Goal: Information Seeking & Learning: Learn about a topic

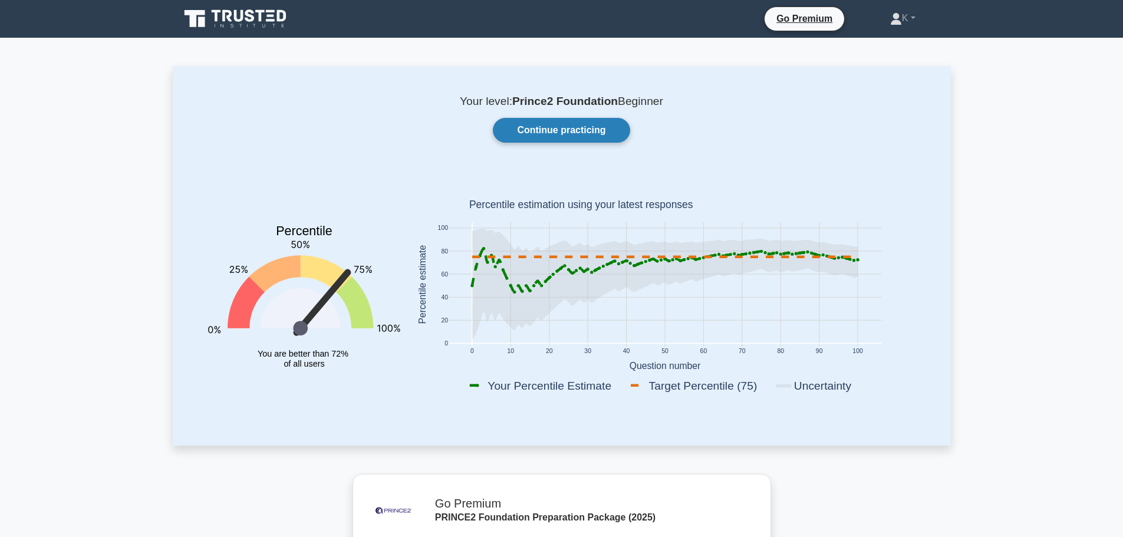
click at [523, 123] on link "Continue practicing" at bounding box center [561, 130] width 137 height 25
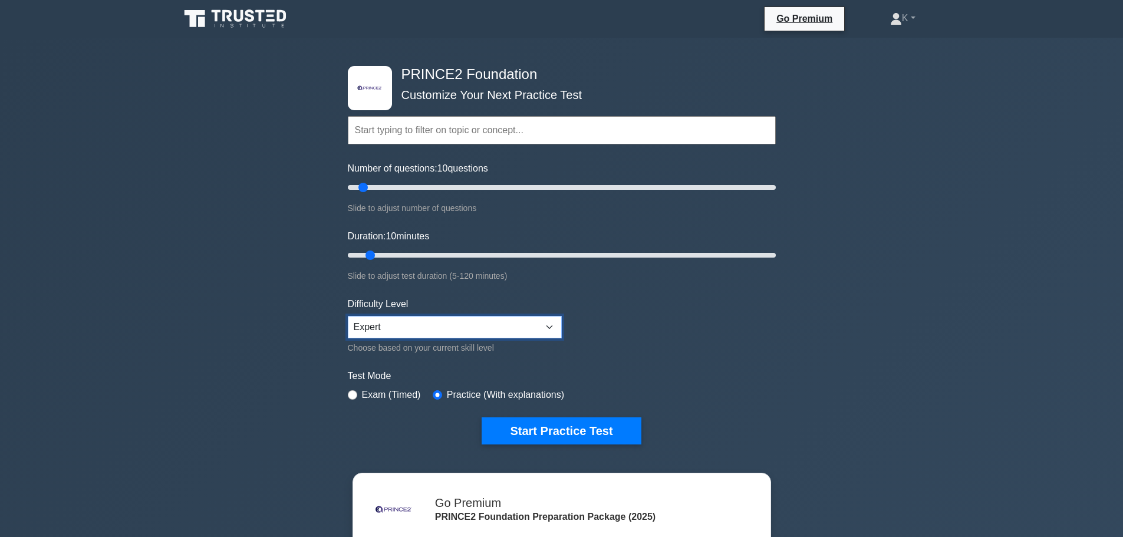
click at [474, 322] on select "Beginner Intermediate Expert" at bounding box center [455, 327] width 214 height 22
click at [452, 123] on input "text" at bounding box center [562, 130] width 428 height 28
click at [446, 123] on input "text" at bounding box center [562, 130] width 428 height 28
click at [444, 125] on input "text" at bounding box center [562, 130] width 428 height 28
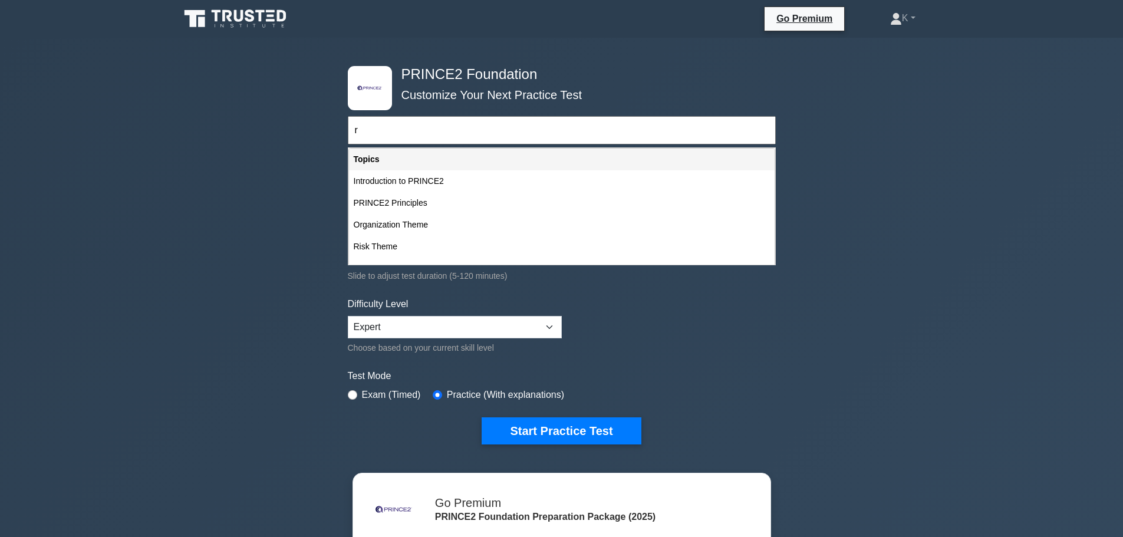
click at [379, 249] on div "Risk Theme" at bounding box center [562, 247] width 426 height 22
type input "Risk Theme"
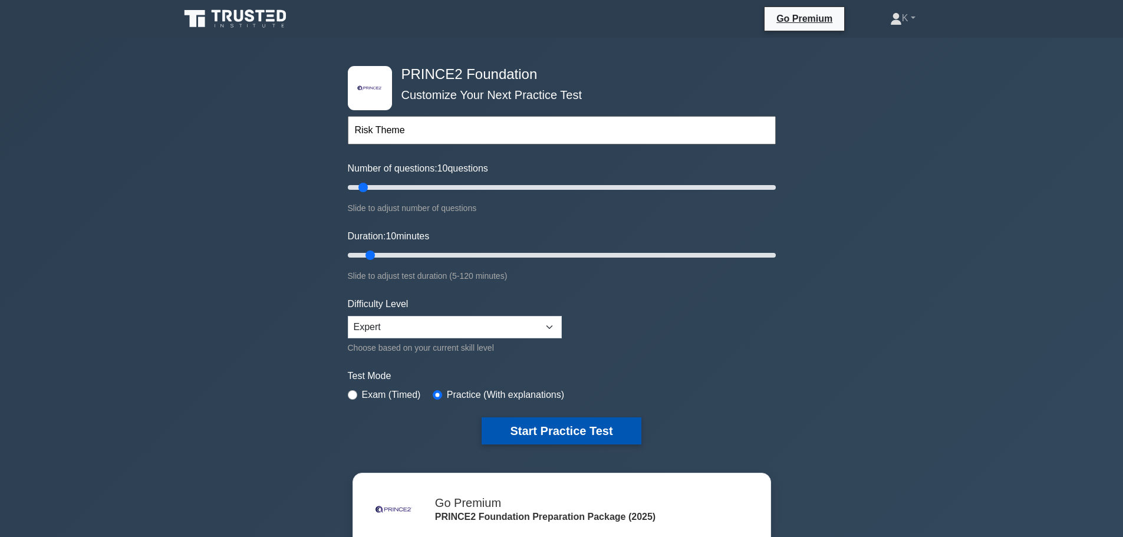
click at [585, 429] on button "Start Practice Test" at bounding box center [561, 430] width 159 height 27
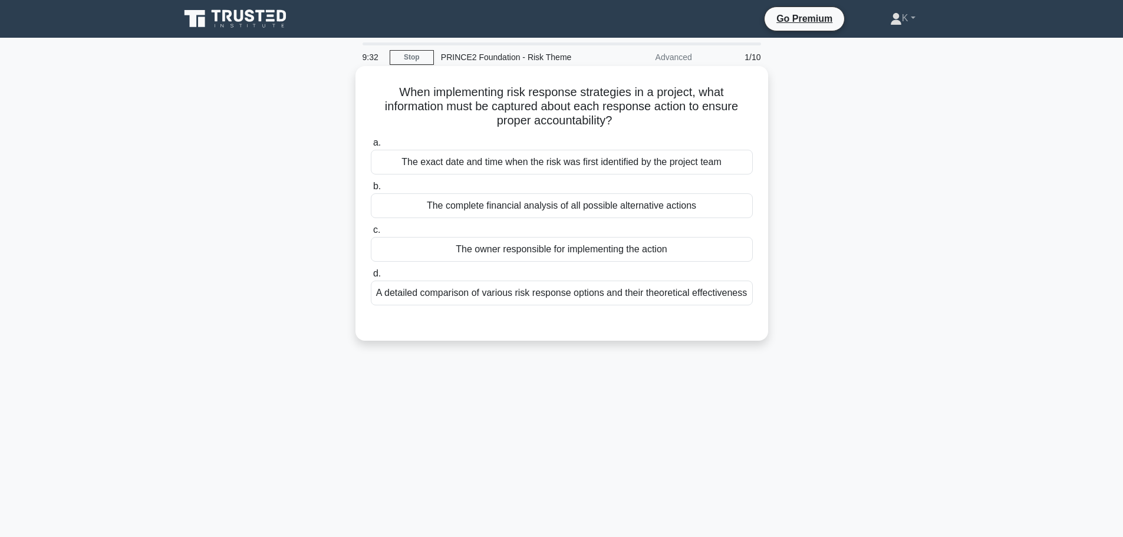
click at [572, 251] on div "The owner responsible for implementing the action" at bounding box center [562, 249] width 382 height 25
click at [371, 234] on input "c. The owner responsible for implementing the action" at bounding box center [371, 230] width 0 height 8
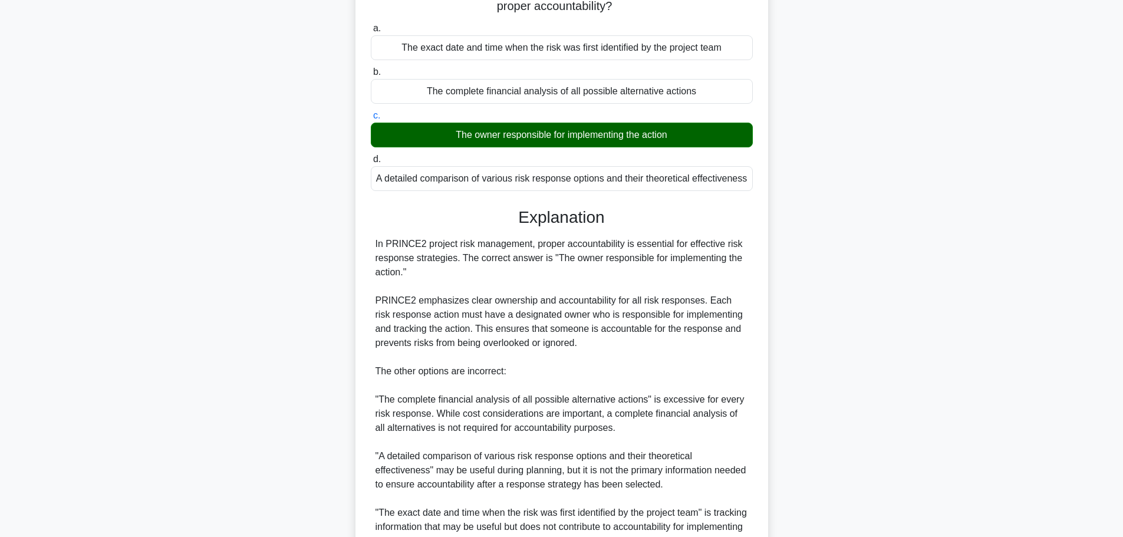
scroll to position [233, 0]
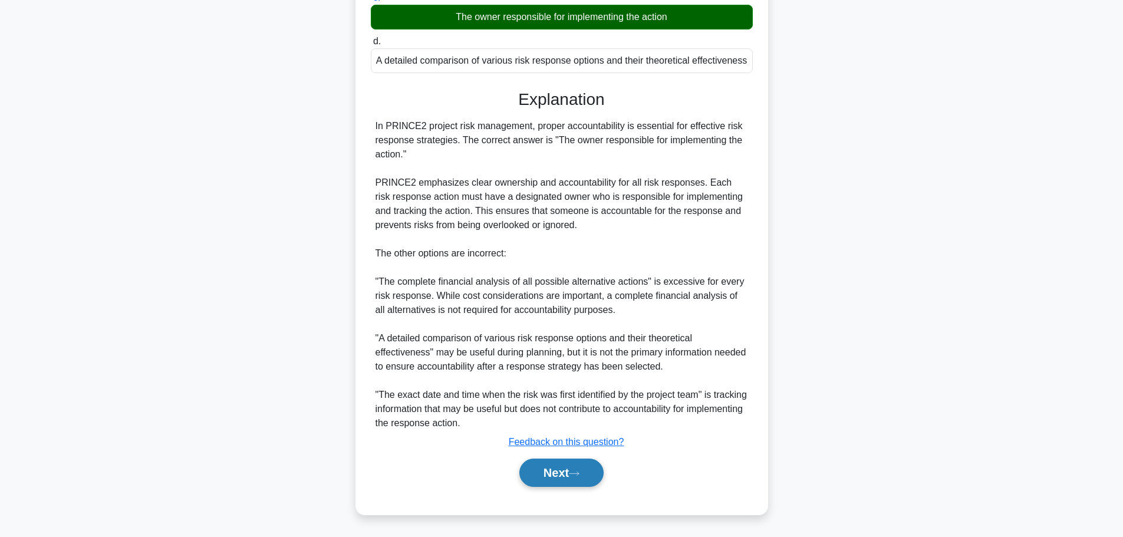
click at [555, 476] on button "Next" at bounding box center [561, 473] width 84 height 28
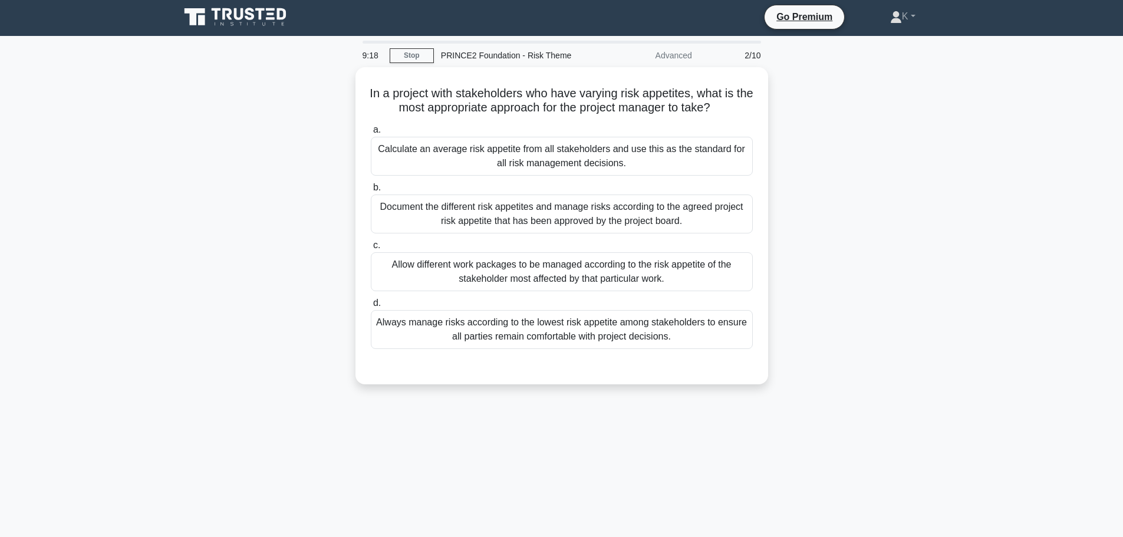
scroll to position [0, 0]
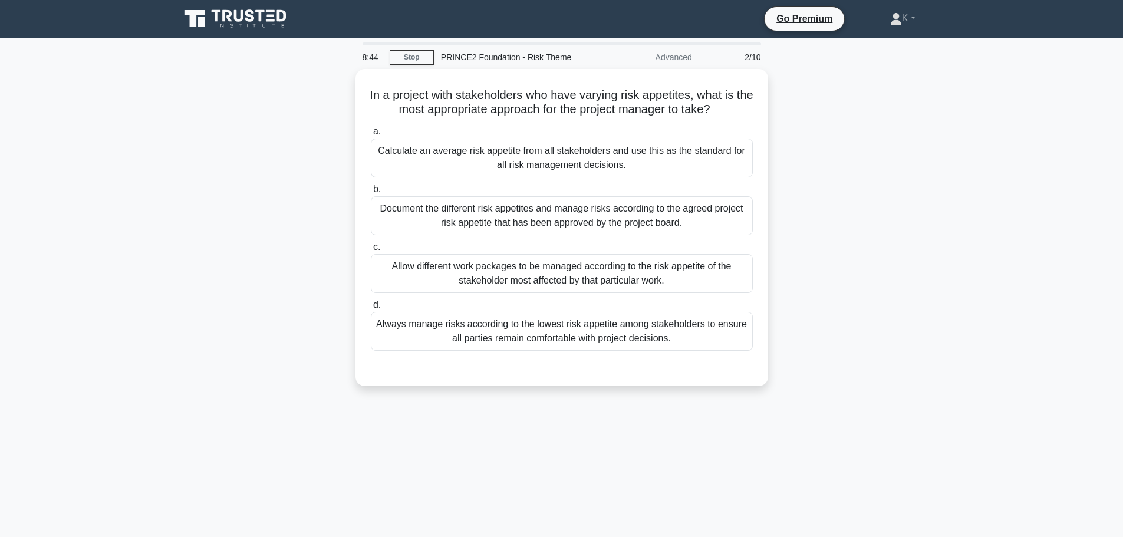
click at [238, 220] on div "In a project with stakeholders who have varying risk appetites, what is the mos…" at bounding box center [562, 234] width 778 height 331
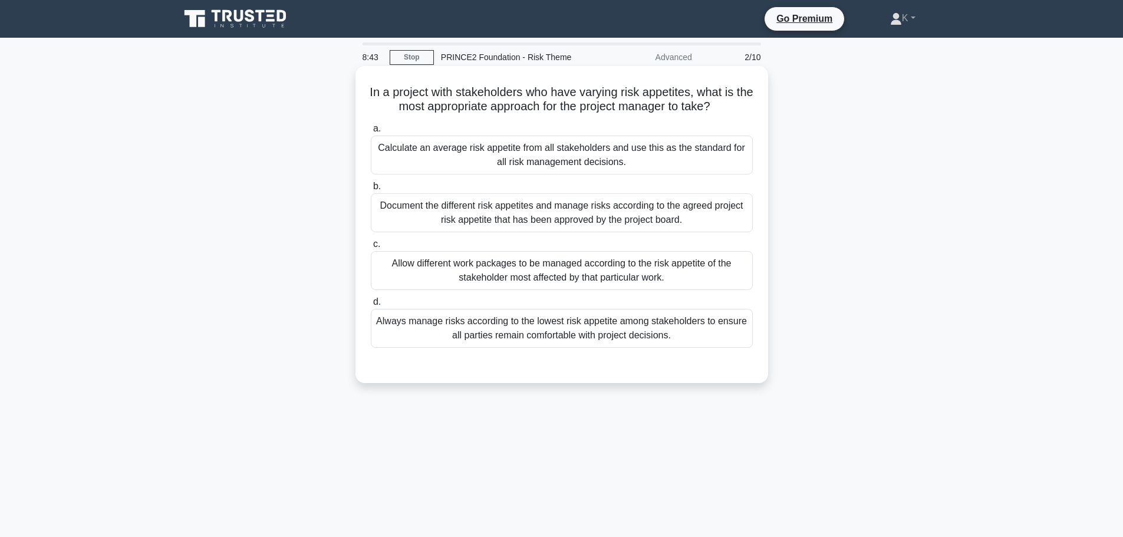
click at [460, 214] on div "Document the different risk appetites and manage risks according to the agreed …" at bounding box center [562, 212] width 382 height 39
click at [493, 219] on div "Document the different risk appetites and manage risks according to the agreed …" at bounding box center [562, 212] width 382 height 39
click at [546, 218] on div "Document the different risk appetites and manage risks according to the agreed …" at bounding box center [562, 212] width 382 height 39
click at [371, 190] on input "b. Document the different risk appetites and manage risks according to the agre…" at bounding box center [371, 187] width 0 height 8
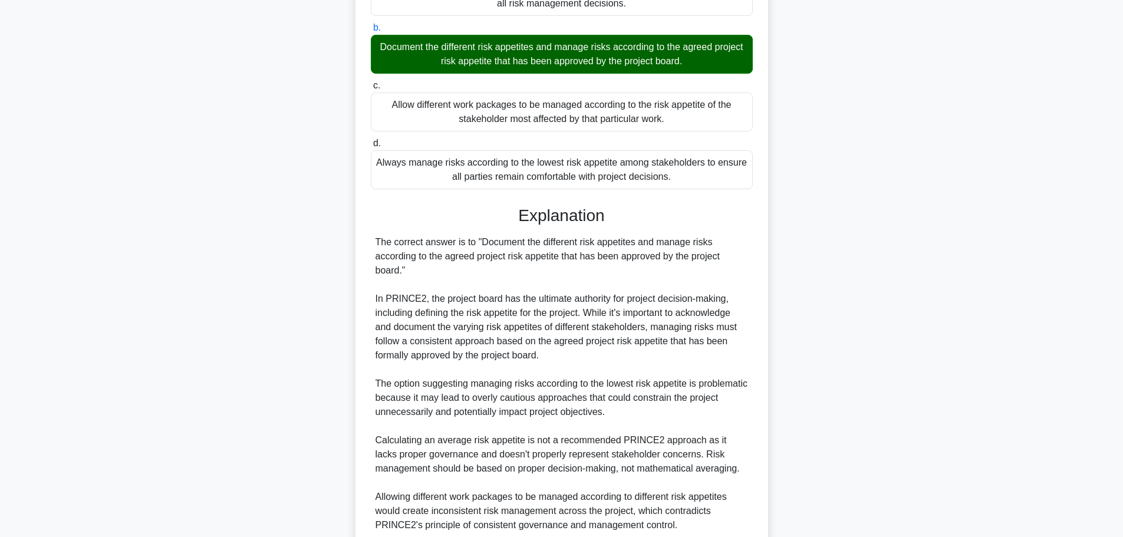
scroll to position [261, 0]
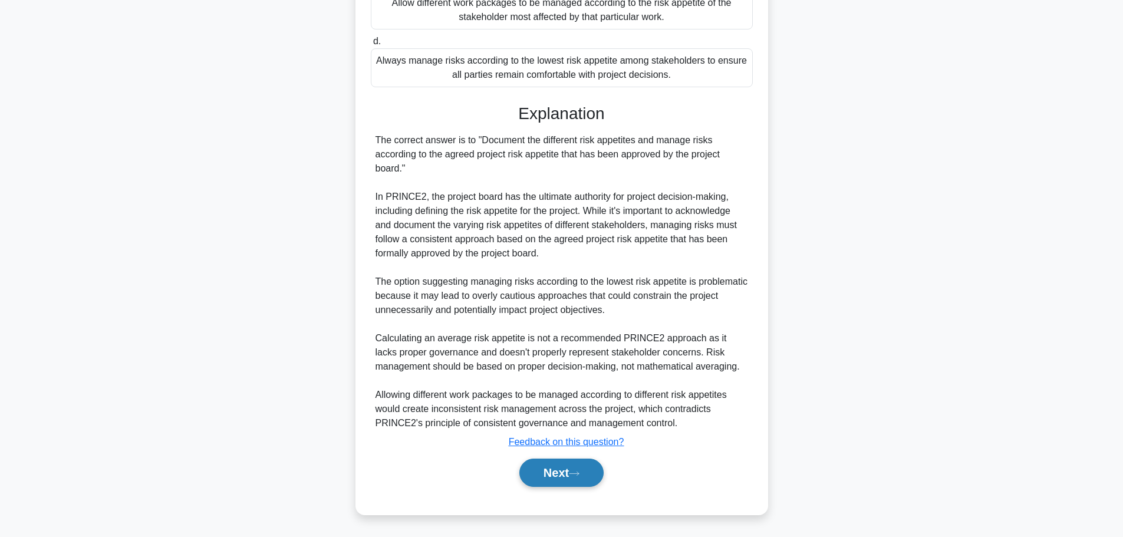
click at [530, 469] on button "Next" at bounding box center [561, 473] width 84 height 28
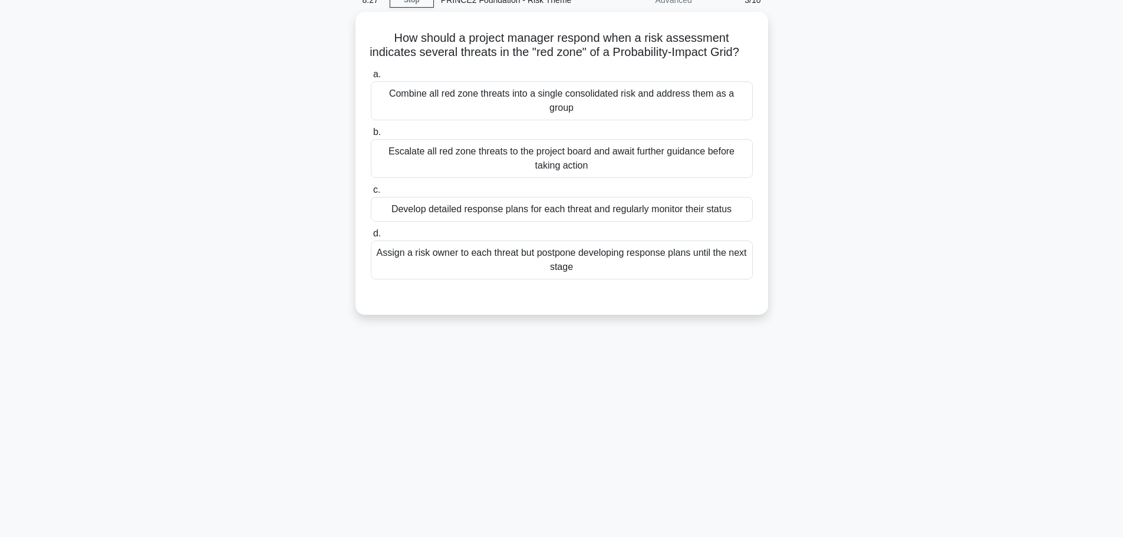
scroll to position [0, 0]
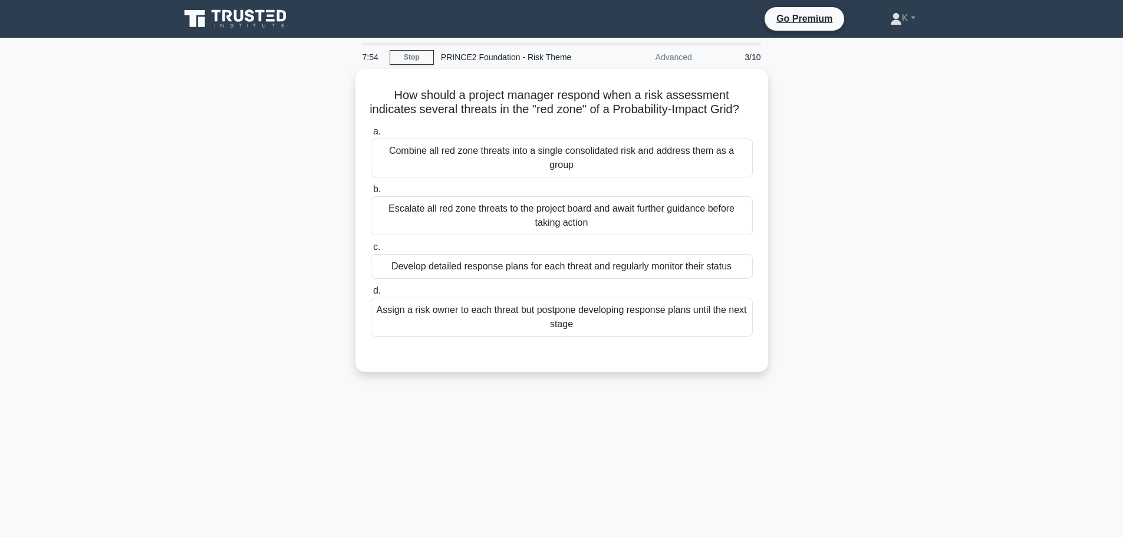
drag, startPoint x: 451, startPoint y: 213, endPoint x: 135, endPoint y: 89, distance: 339.4
click at [448, 213] on div "Escalate all red zone threats to the project board and await further guidance b…" at bounding box center [562, 215] width 382 height 39
click at [371, 193] on input "b. Escalate all red zone threats to the project board and await further guidanc…" at bounding box center [371, 190] width 0 height 8
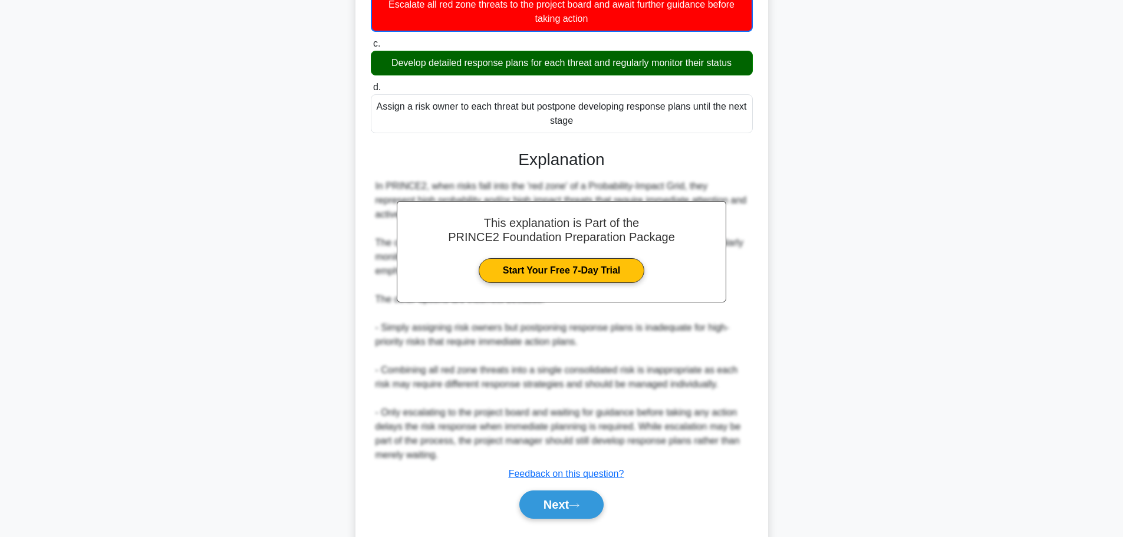
scroll to position [234, 0]
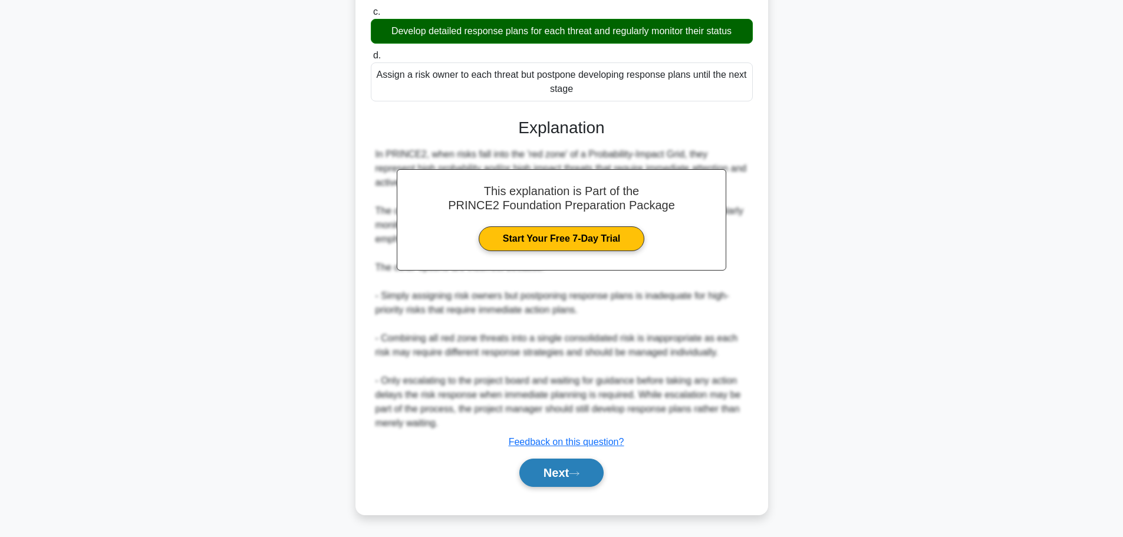
click at [598, 472] on button "Next" at bounding box center [561, 473] width 84 height 28
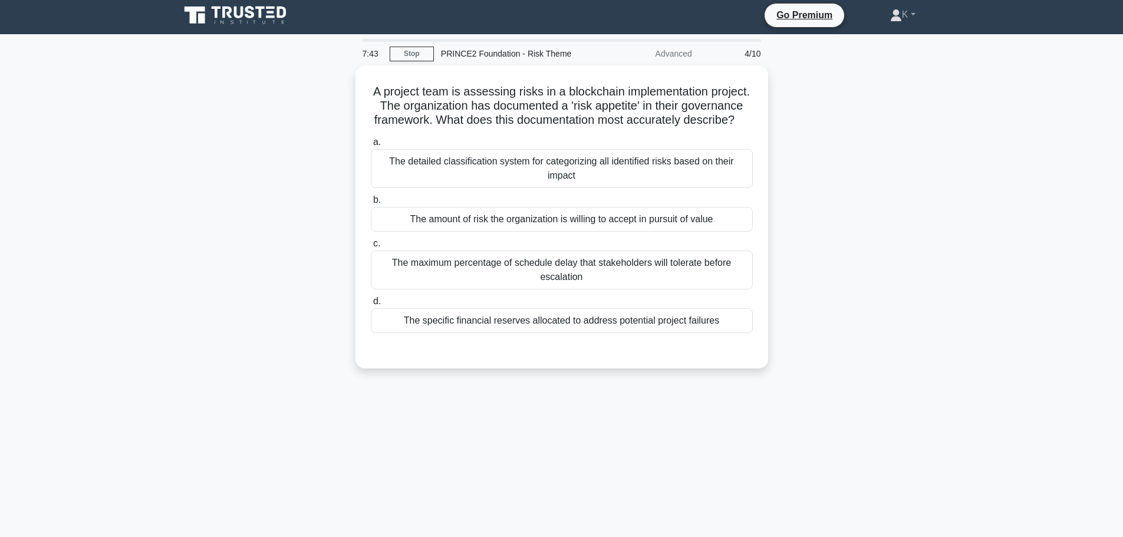
scroll to position [0, 0]
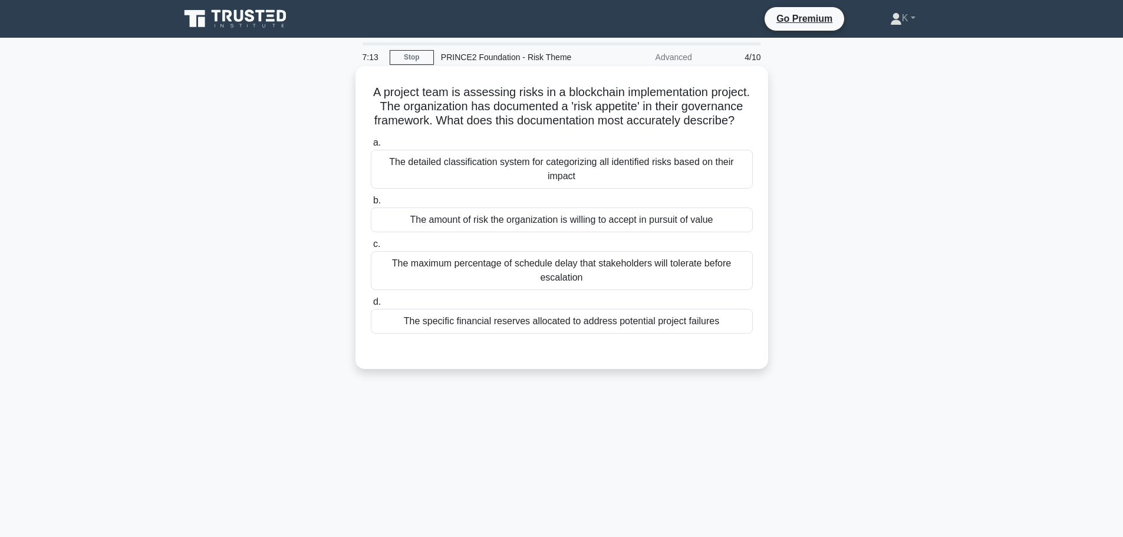
click at [626, 232] on div "The amount of risk the organization is willing to accept in pursuit of value" at bounding box center [562, 220] width 382 height 25
click at [371, 205] on input "b. The amount of risk the organization is willing to accept in pursuit of value" at bounding box center [371, 201] width 0 height 8
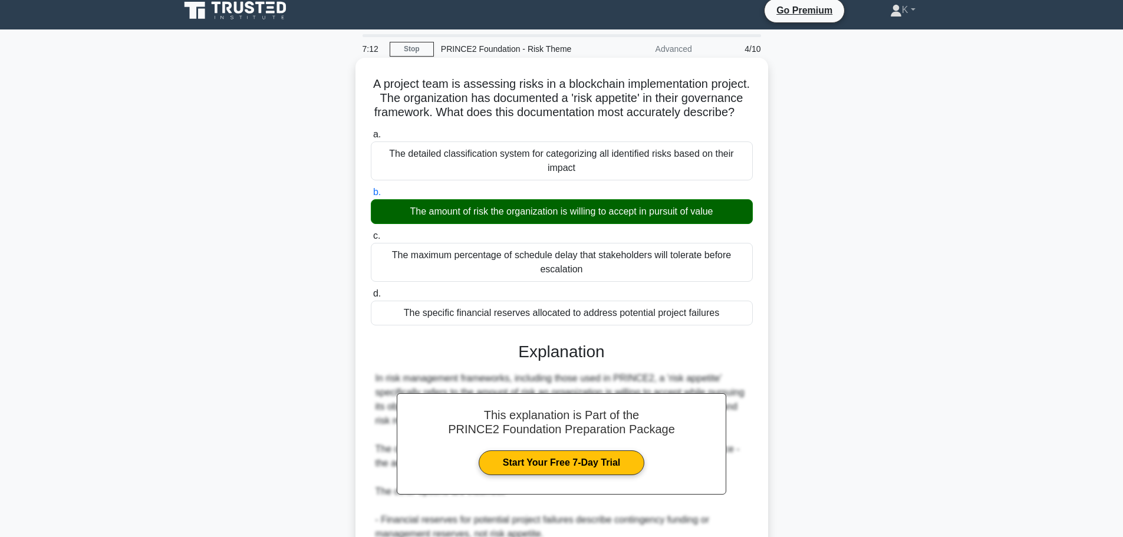
scroll to position [219, 0]
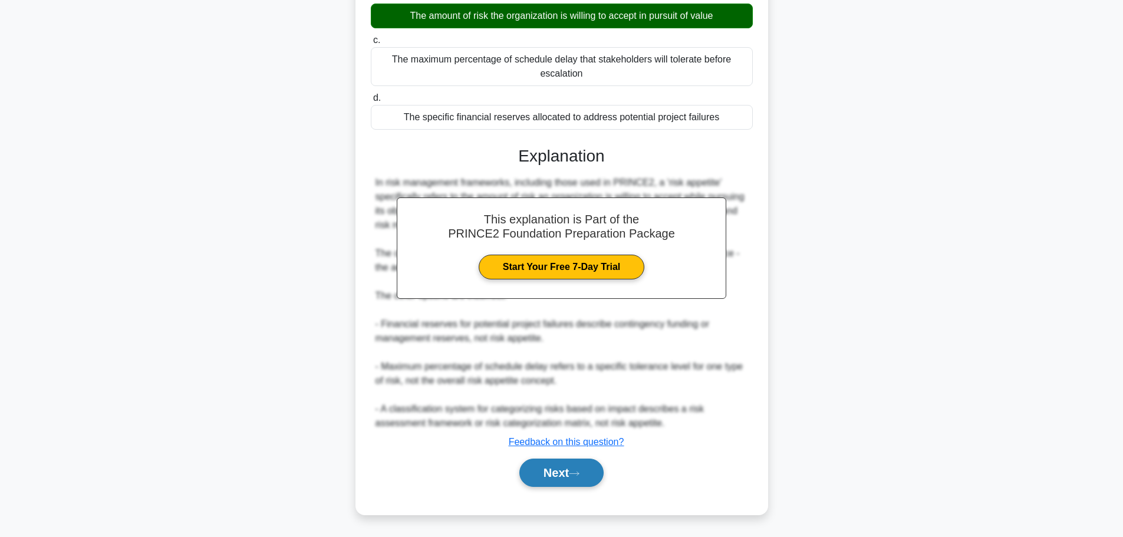
click at [580, 475] on icon at bounding box center [574, 473] width 11 height 6
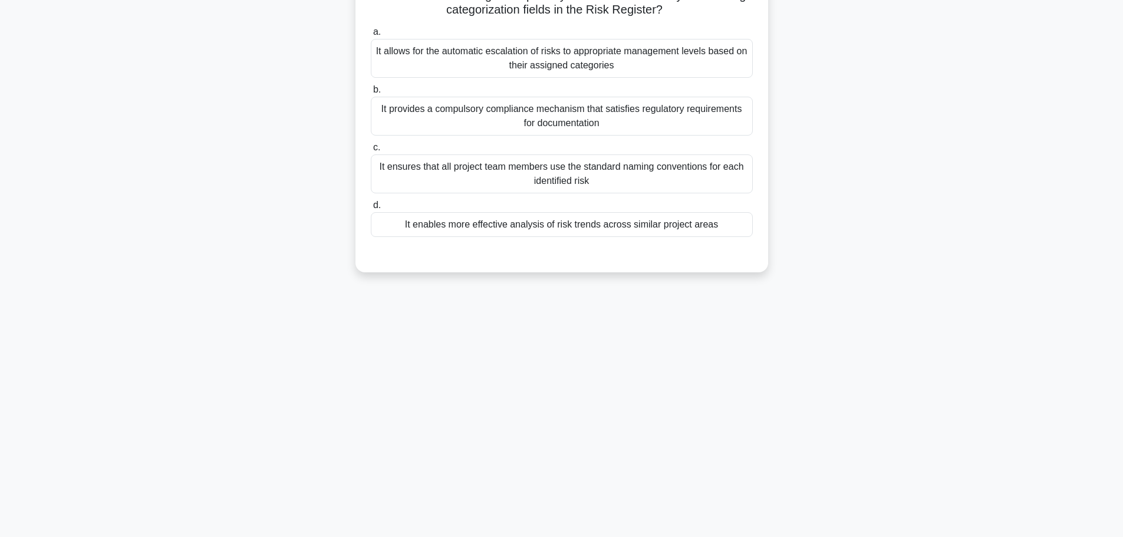
scroll to position [0, 0]
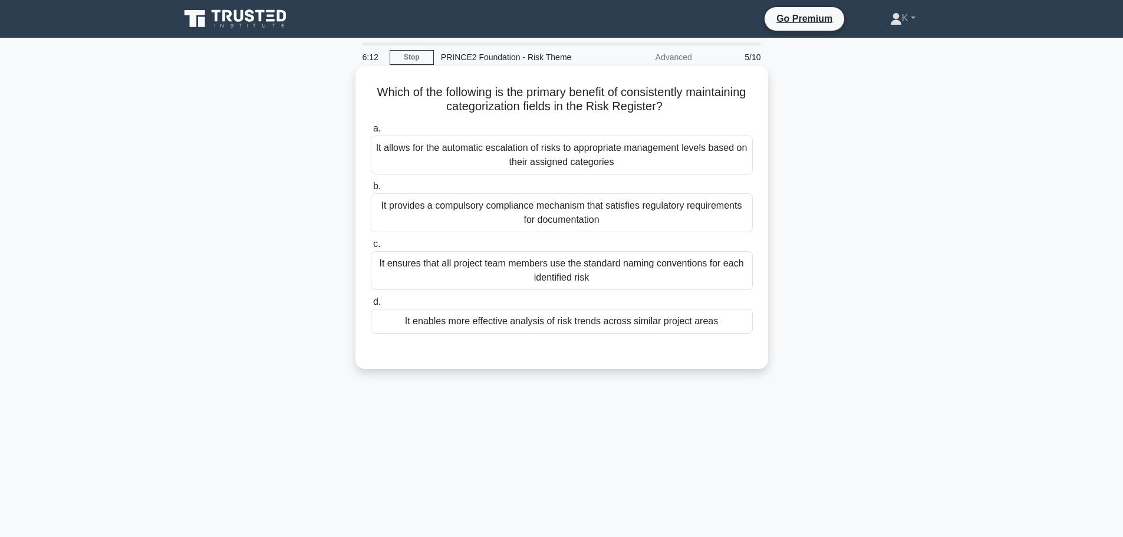
click at [533, 320] on div "It enables more effective analysis of risk trends across similar project areas" at bounding box center [562, 321] width 382 height 25
click at [371, 306] on input "d. It enables more effective analysis of risk trends across similar project are…" at bounding box center [371, 302] width 0 height 8
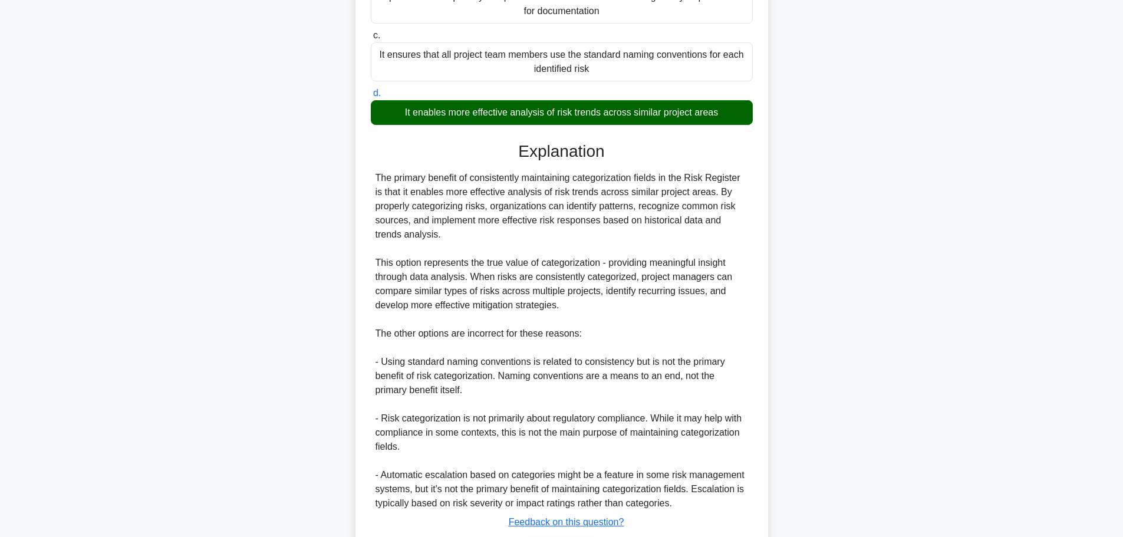
scroll to position [236, 0]
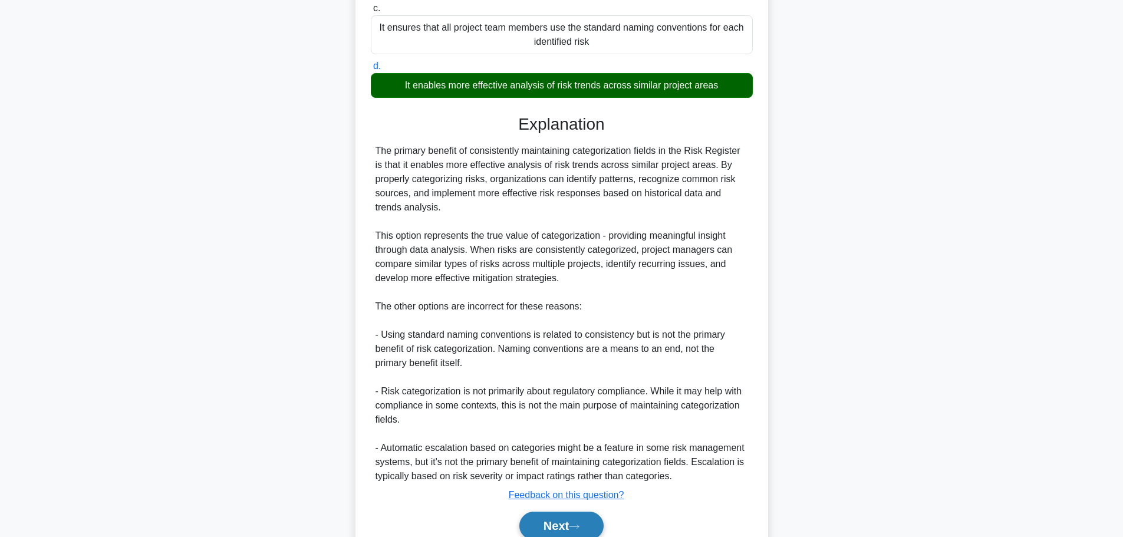
click at [570, 525] on button "Next" at bounding box center [561, 526] width 84 height 28
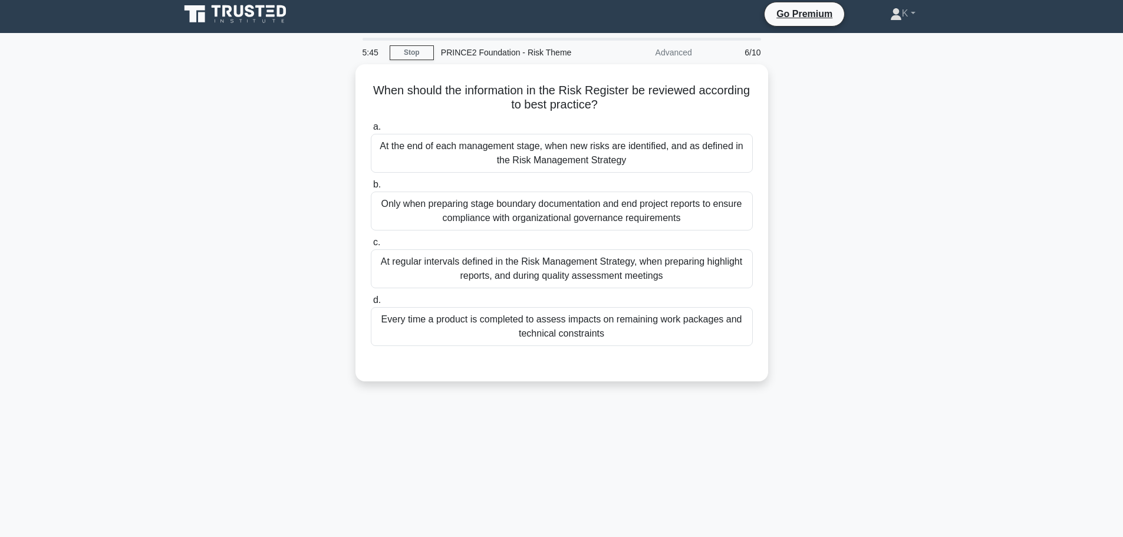
scroll to position [0, 0]
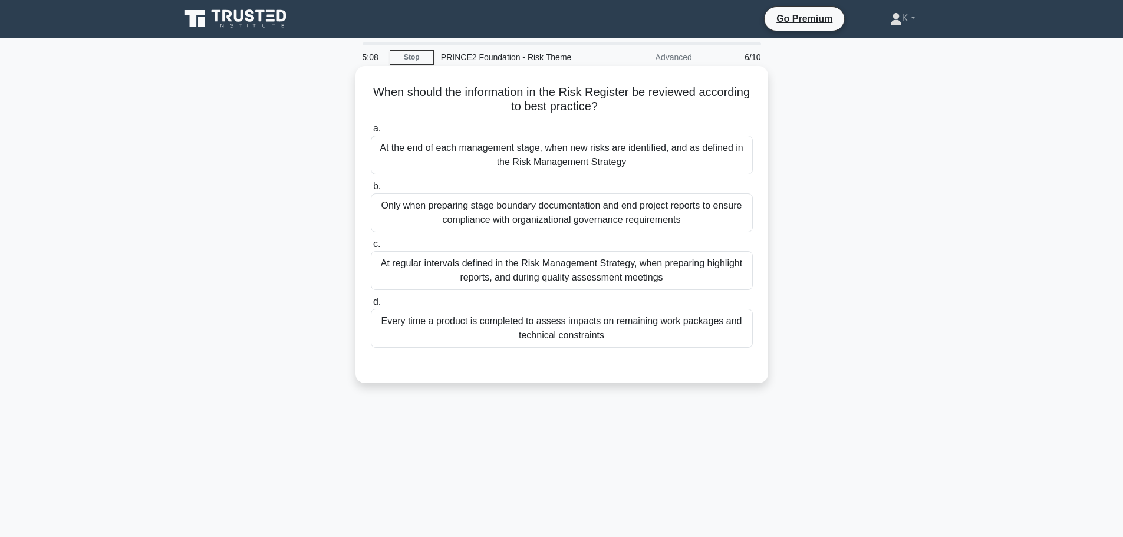
click at [442, 273] on div "At regular intervals defined in the Risk Management Strategy, when preparing hi…" at bounding box center [562, 270] width 382 height 39
click at [371, 248] on input "c. At regular intervals defined in the Risk Management Strategy, when preparing…" at bounding box center [371, 245] width 0 height 8
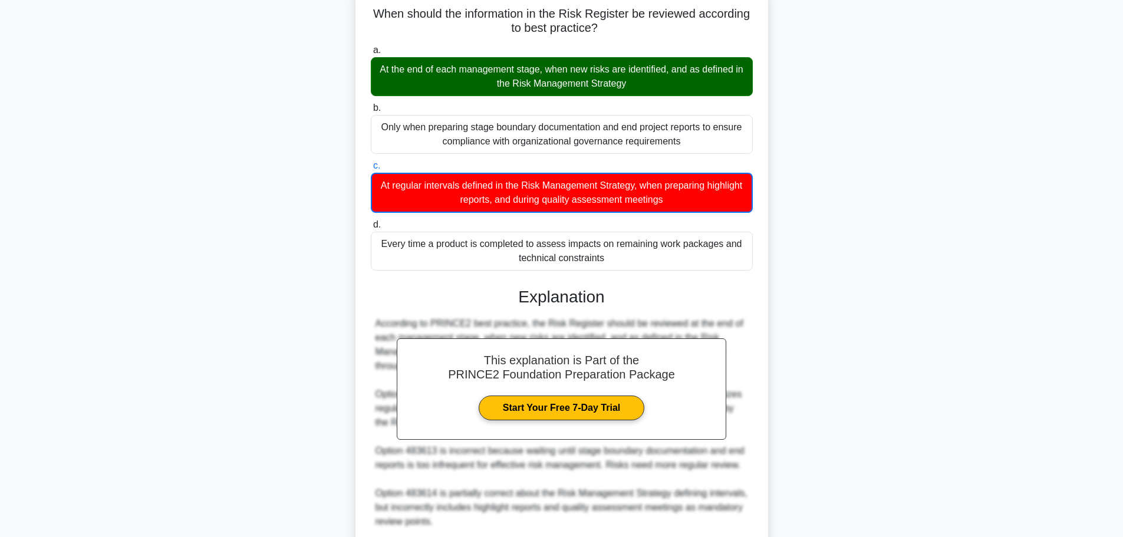
scroll to position [234, 0]
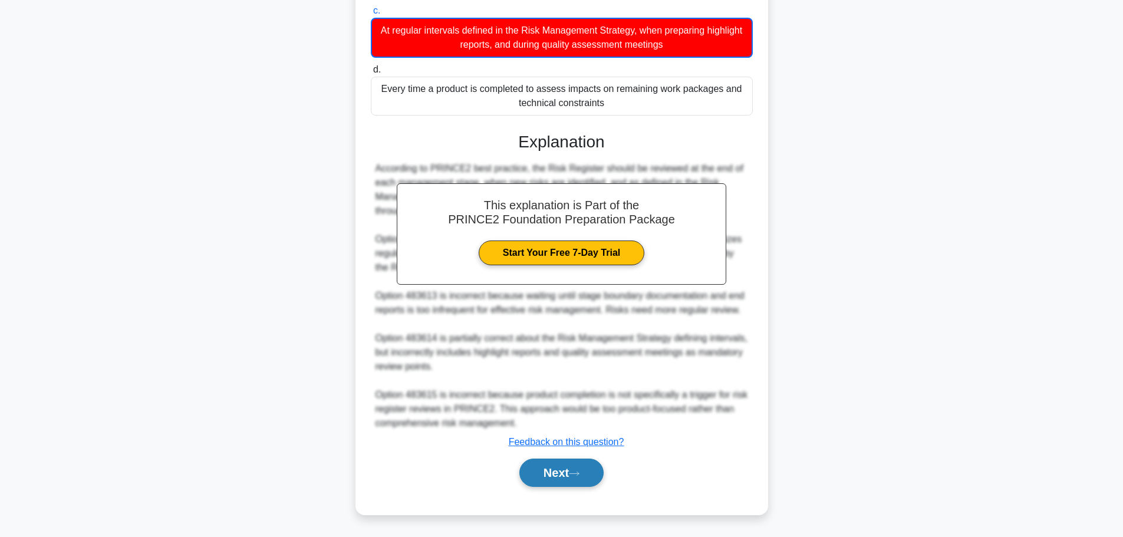
click at [591, 478] on button "Next" at bounding box center [561, 473] width 84 height 28
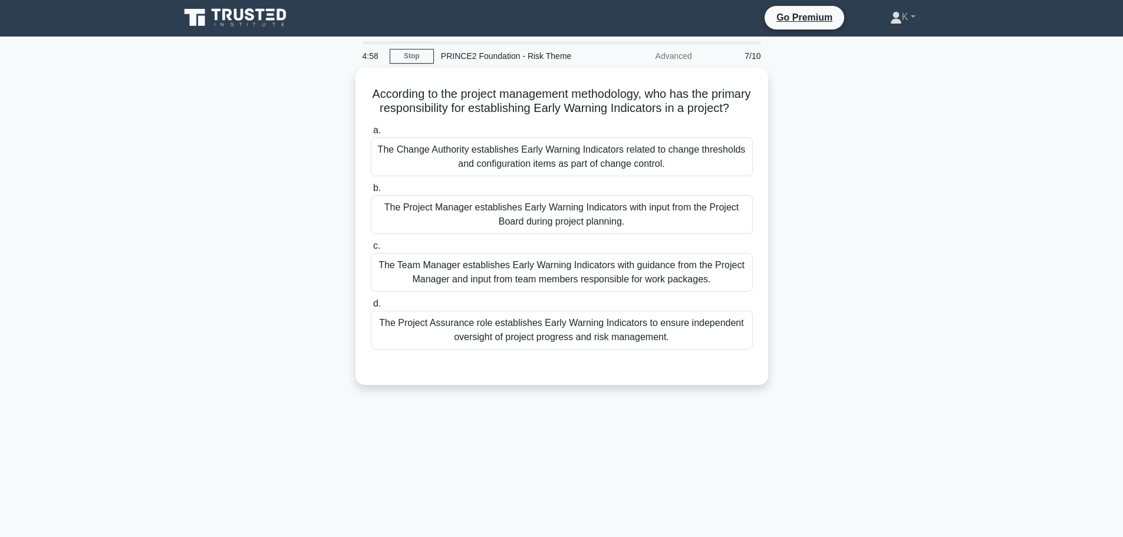
scroll to position [0, 0]
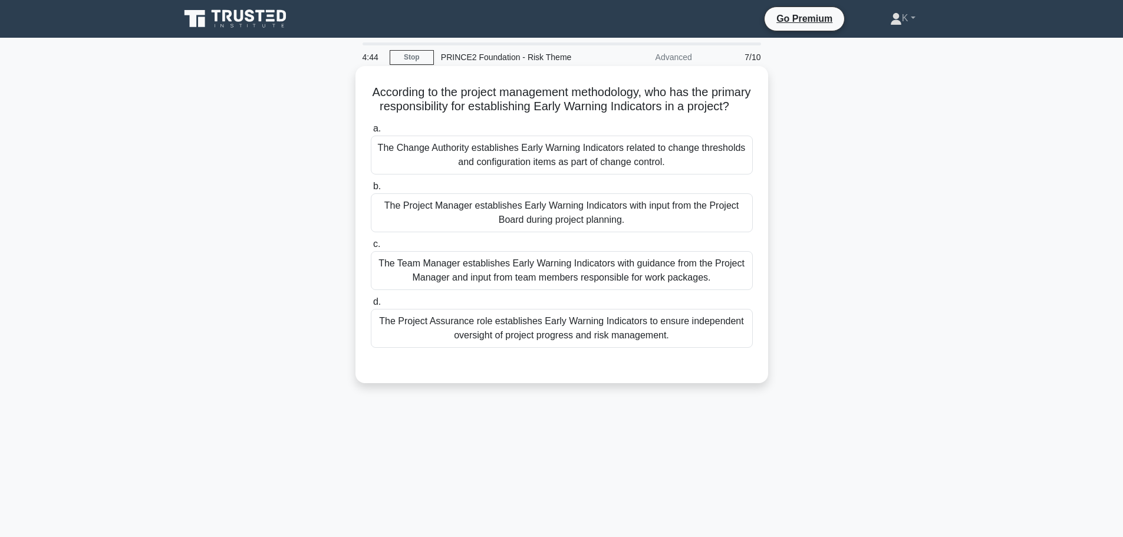
click at [411, 223] on div "The Project Manager establishes Early Warning Indicators with input from the Pr…" at bounding box center [562, 212] width 382 height 39
click at [371, 190] on input "b. The Project Manager establishes Early Warning Indicators with input from the…" at bounding box center [371, 187] width 0 height 8
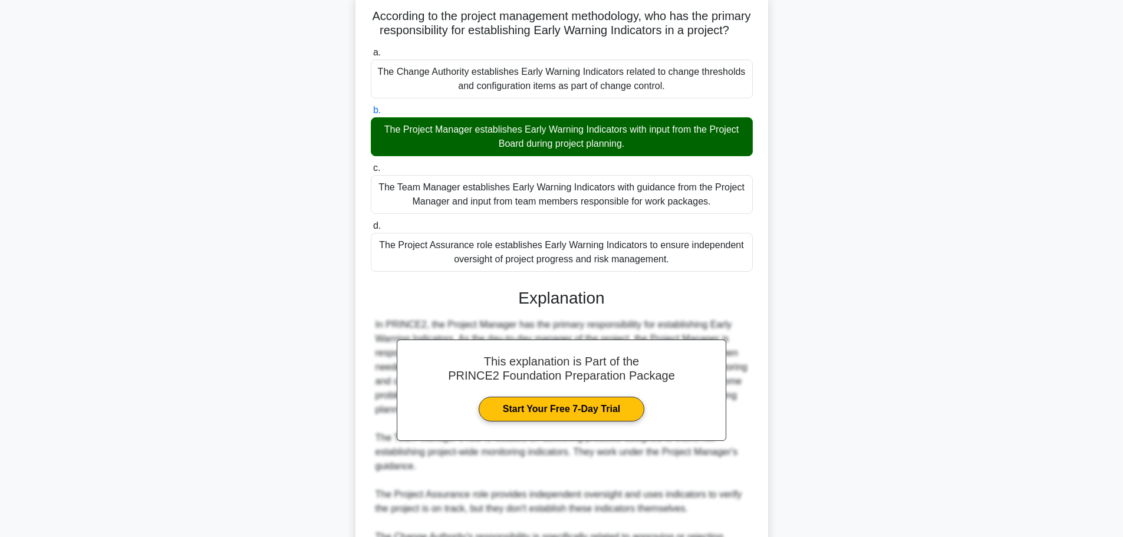
scroll to position [219, 0]
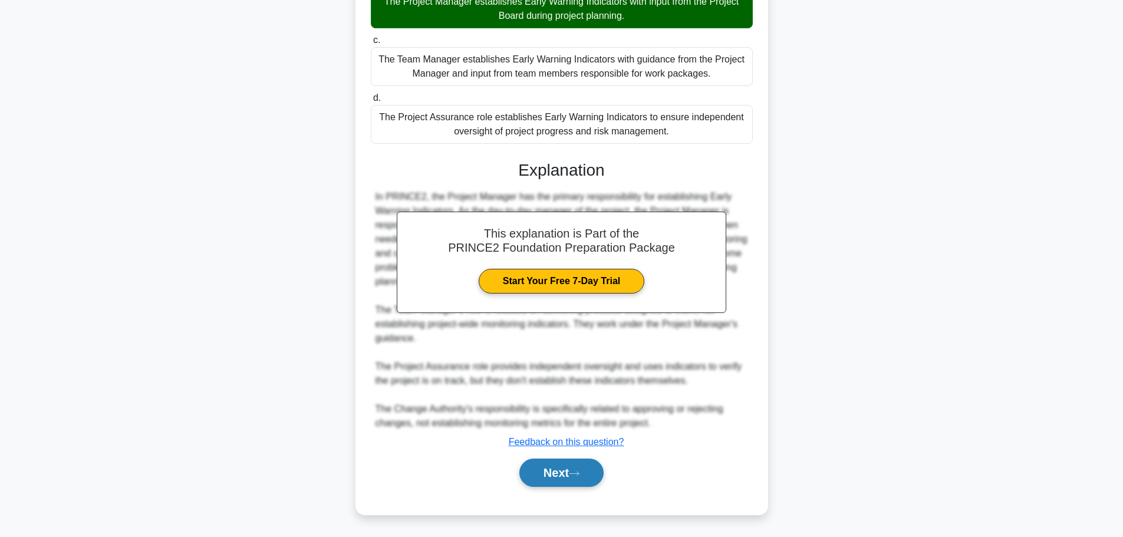
click at [580, 469] on button "Next" at bounding box center [561, 473] width 84 height 28
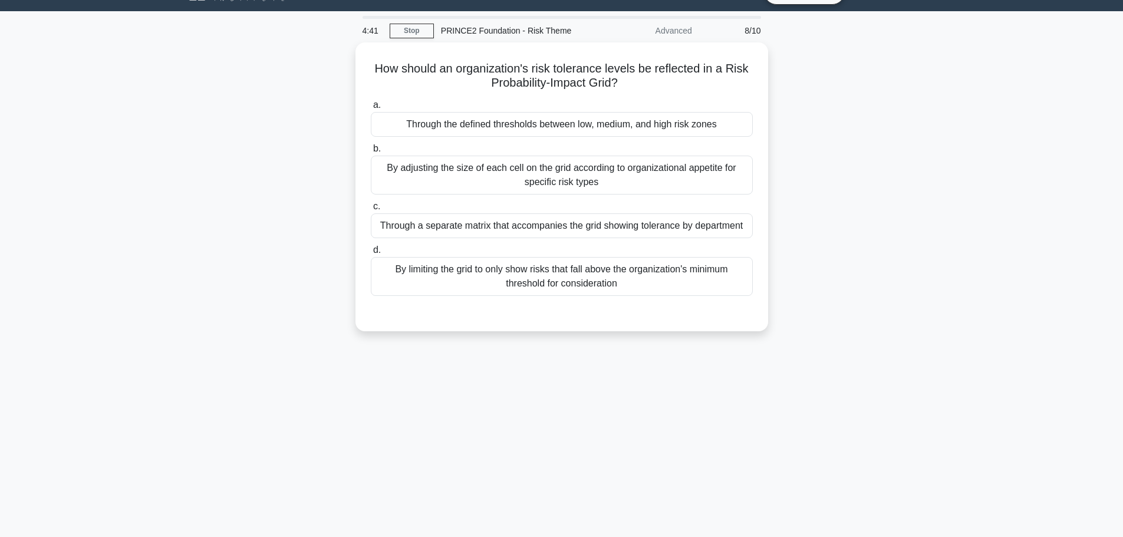
scroll to position [0, 0]
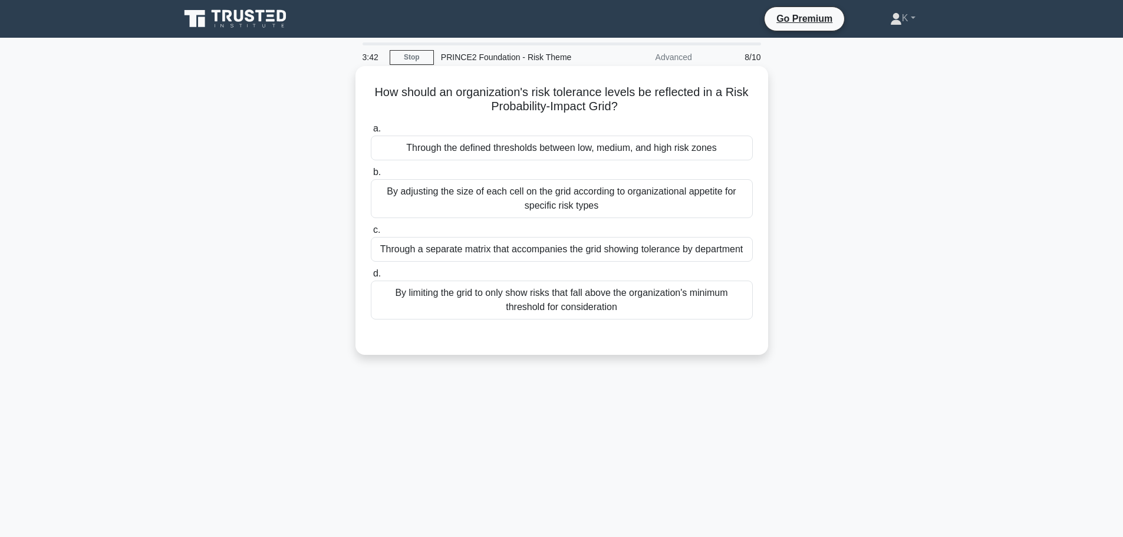
click at [433, 159] on div "Through the defined thresholds between low, medium, and high risk zones" at bounding box center [562, 148] width 382 height 25
click at [371, 133] on input "a. Through the defined thresholds between low, medium, and high risk zones" at bounding box center [371, 129] width 0 height 8
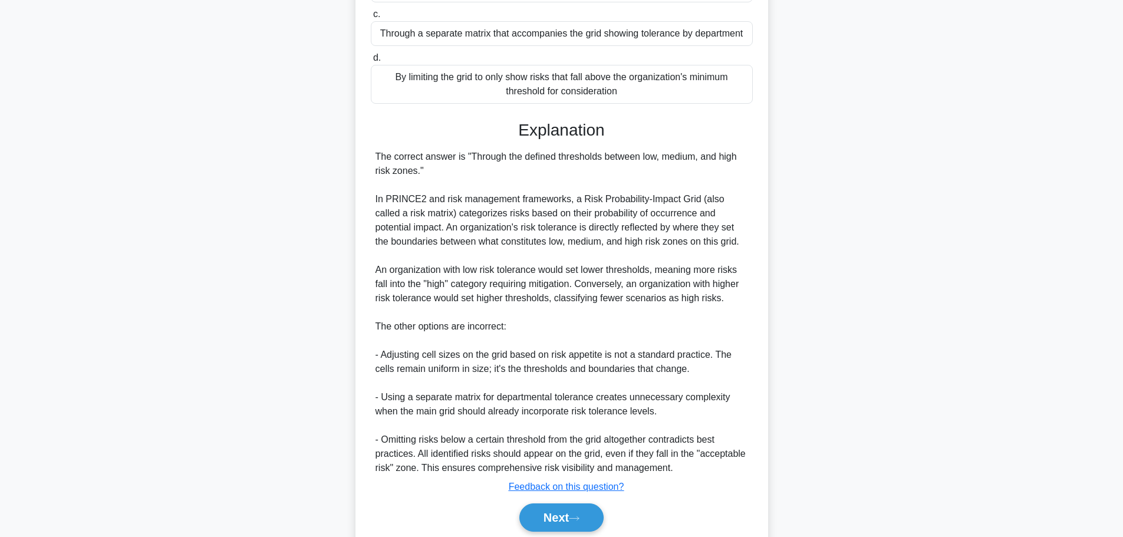
scroll to position [261, 0]
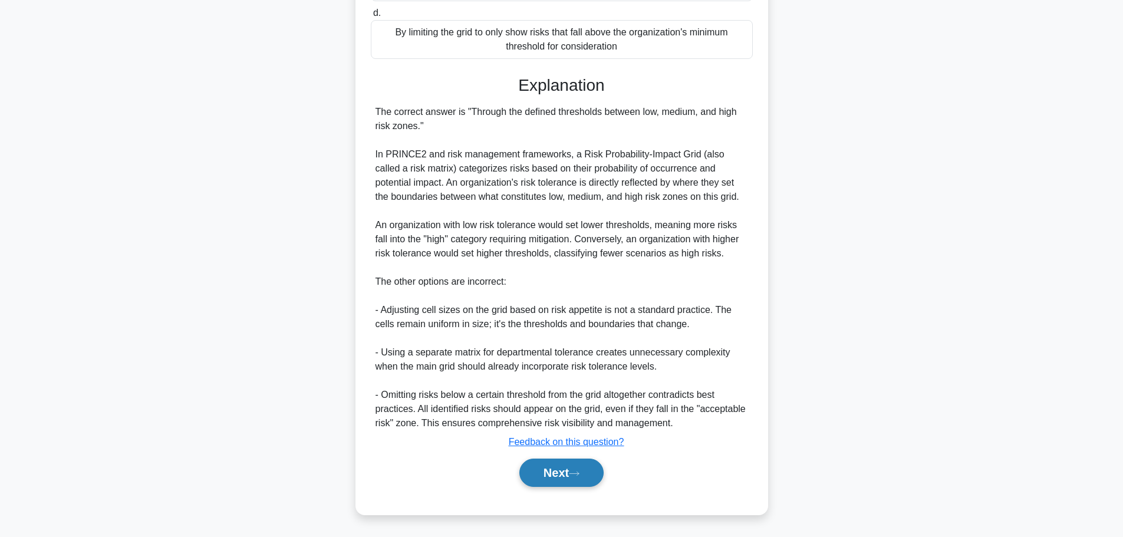
click at [575, 472] on icon at bounding box center [574, 473] width 11 height 6
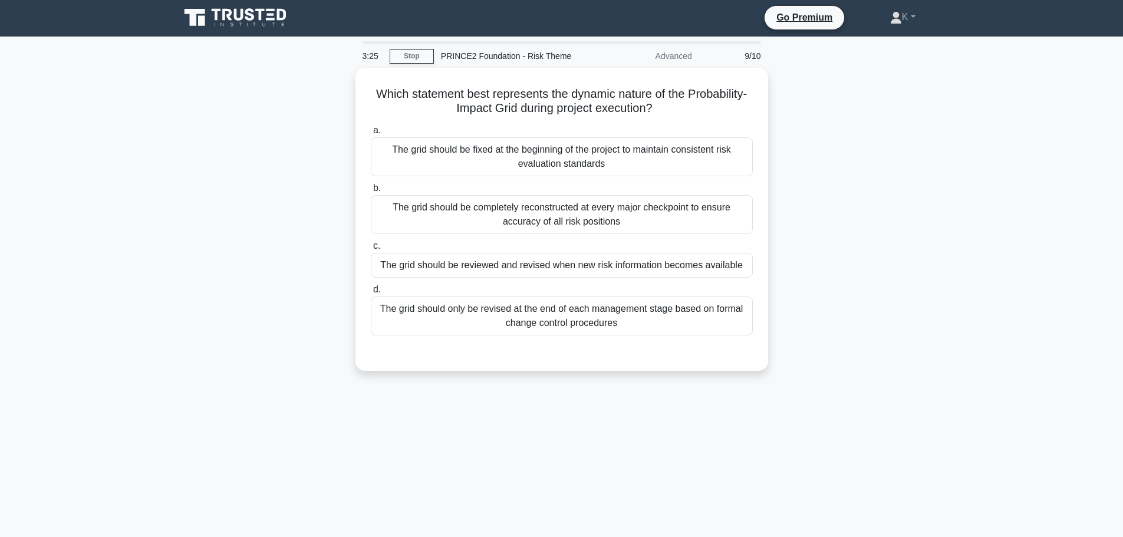
scroll to position [0, 0]
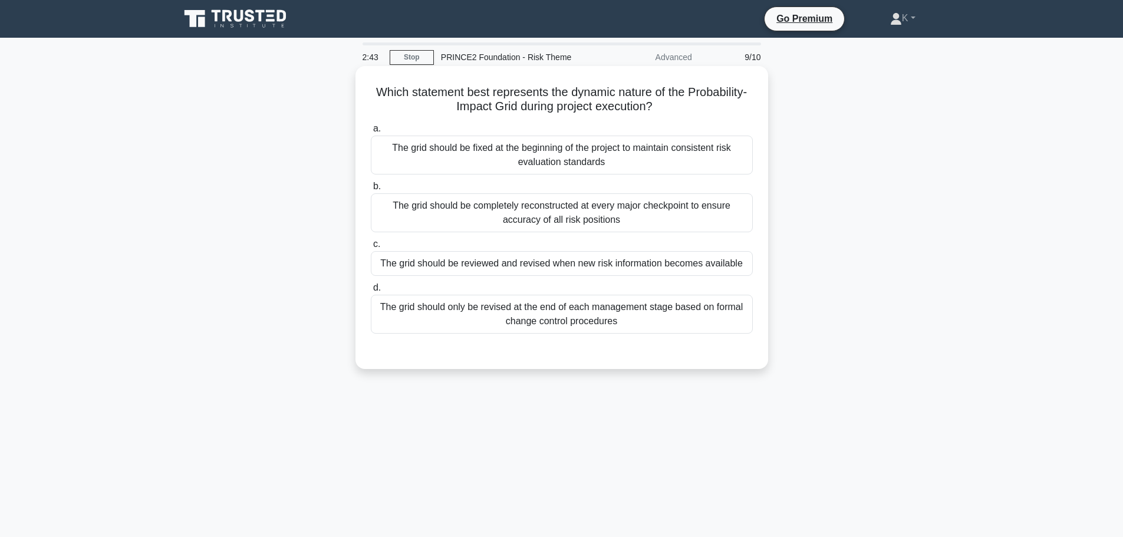
click at [601, 268] on div "The grid should be reviewed and revised when new risk information becomes avail…" at bounding box center [562, 263] width 382 height 25
click at [371, 248] on input "c. The grid should be reviewed and revised when new risk information becomes av…" at bounding box center [371, 245] width 0 height 8
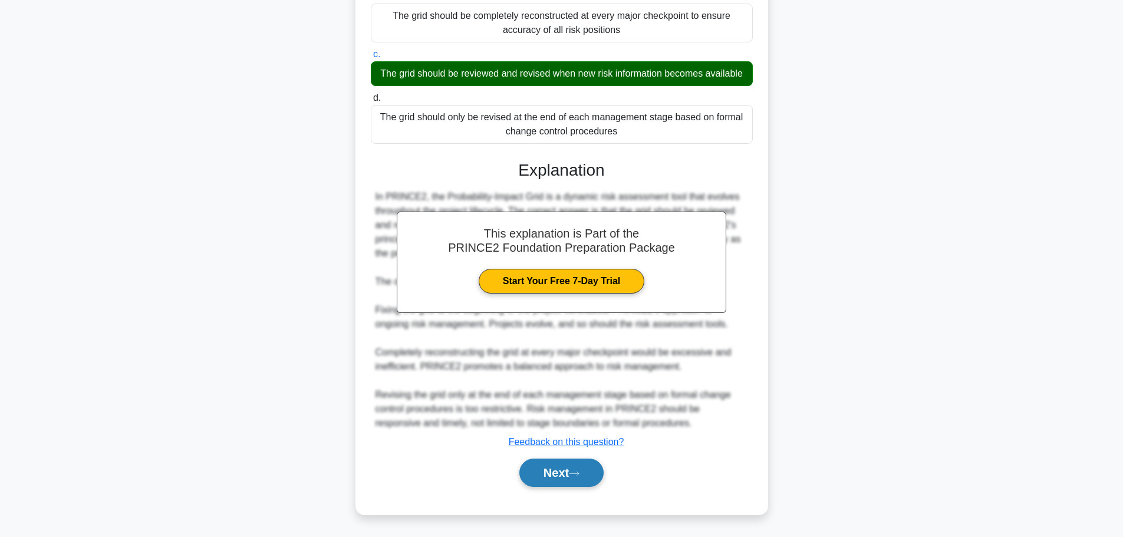
click at [574, 481] on button "Next" at bounding box center [561, 473] width 84 height 28
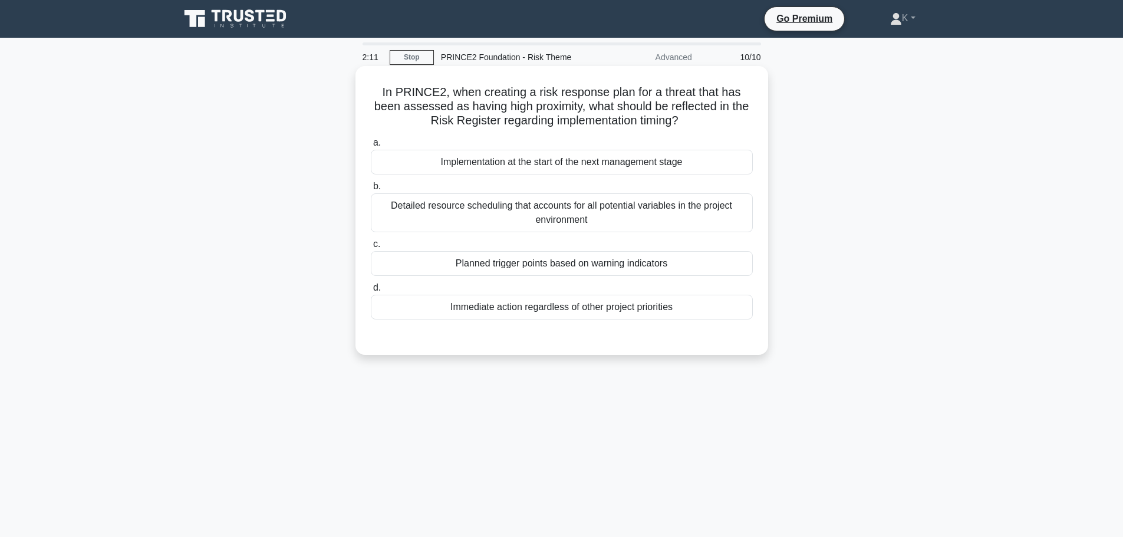
click at [673, 213] on div "Detailed resource scheduling that accounts for all potential variables in the p…" at bounding box center [562, 212] width 382 height 39
click at [371, 190] on input "b. Detailed resource scheduling that accounts for all potential variables in th…" at bounding box center [371, 187] width 0 height 8
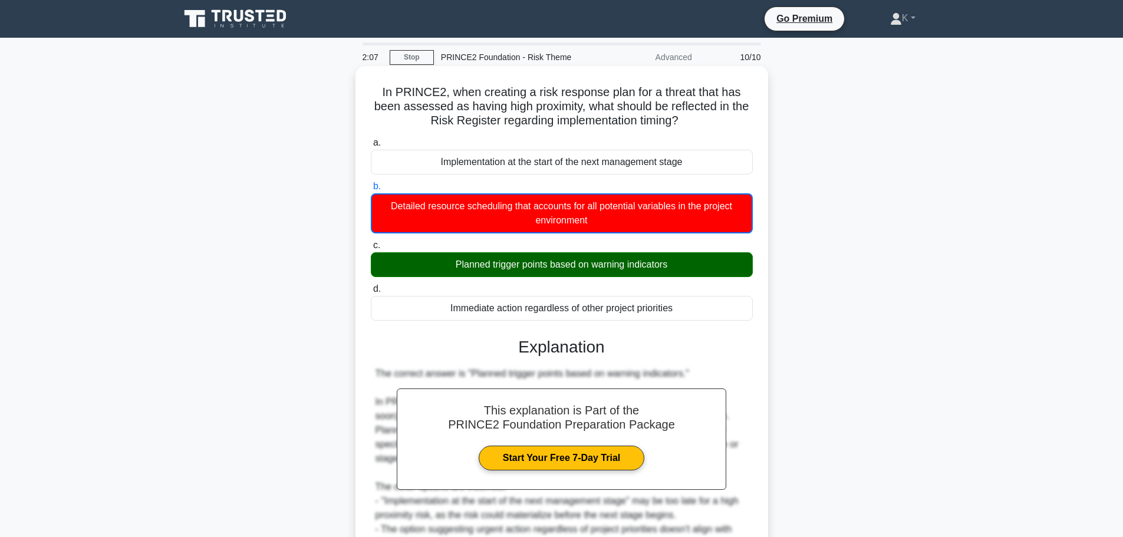
scroll to position [163, 0]
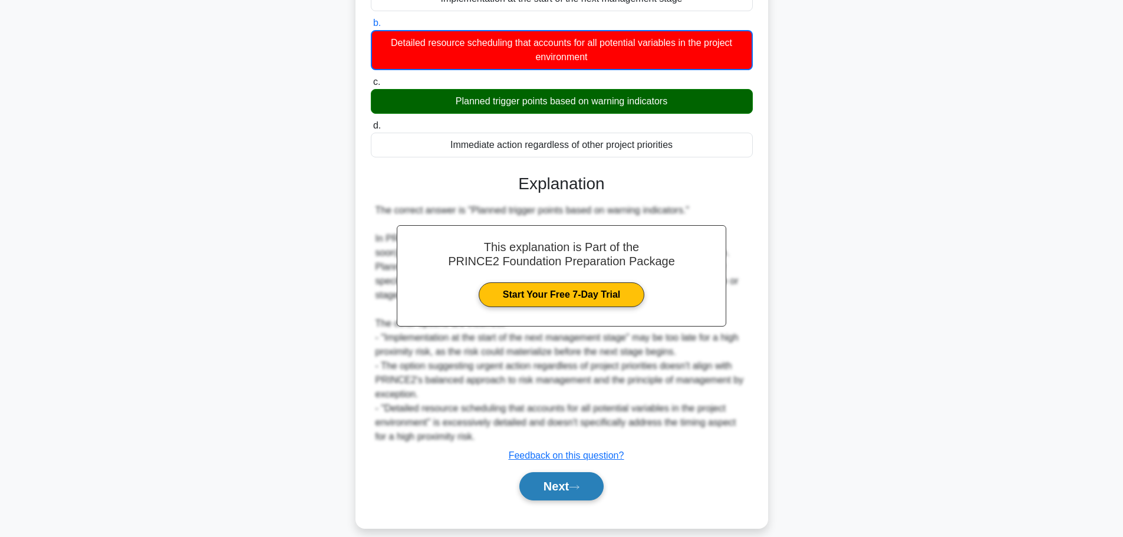
click at [592, 472] on button "Next" at bounding box center [561, 486] width 84 height 28
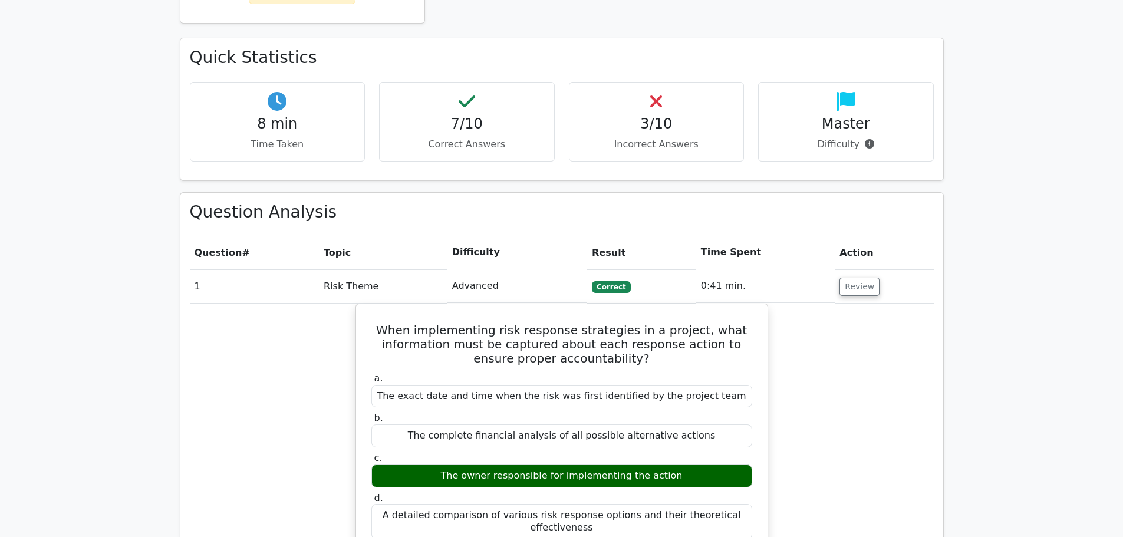
scroll to position [472, 0]
